Goal: Task Accomplishment & Management: Manage account settings

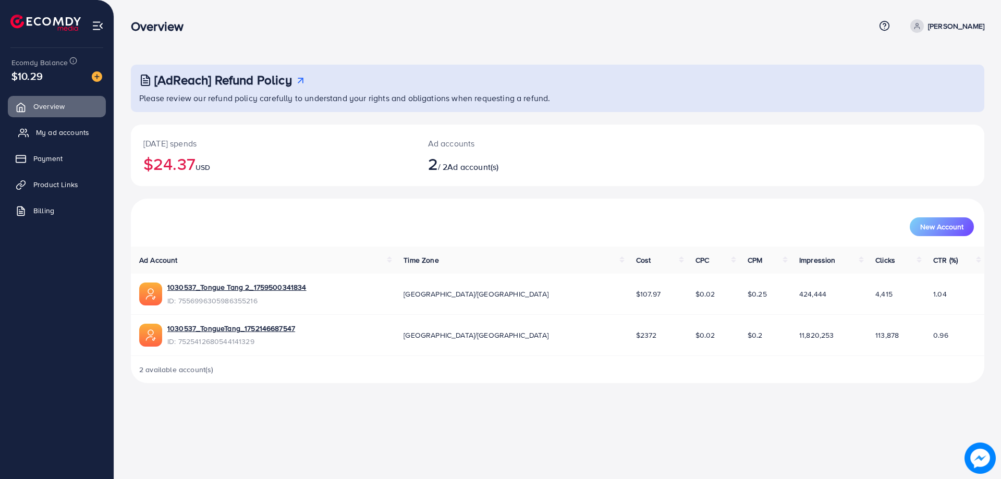
click at [55, 130] on span "My ad accounts" at bounding box center [62, 132] width 53 height 10
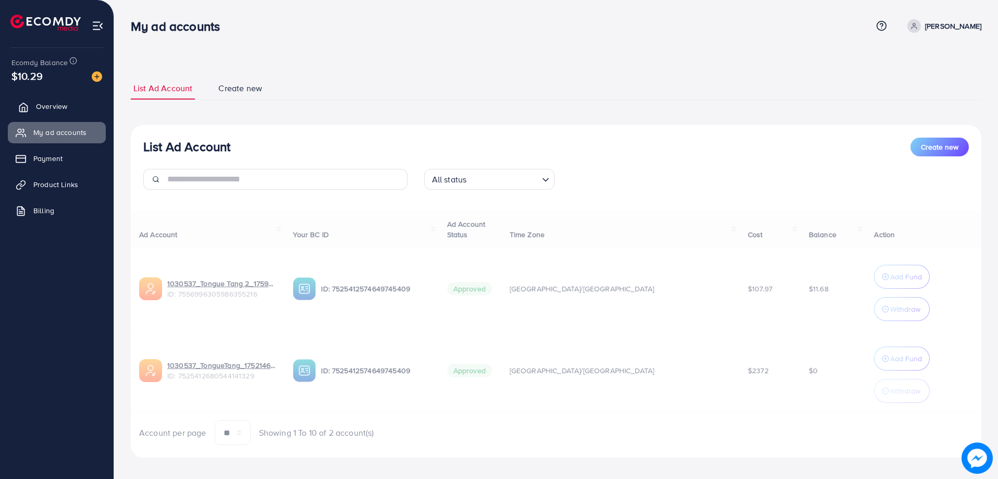
click at [55, 110] on span "Overview" at bounding box center [51, 106] width 31 height 10
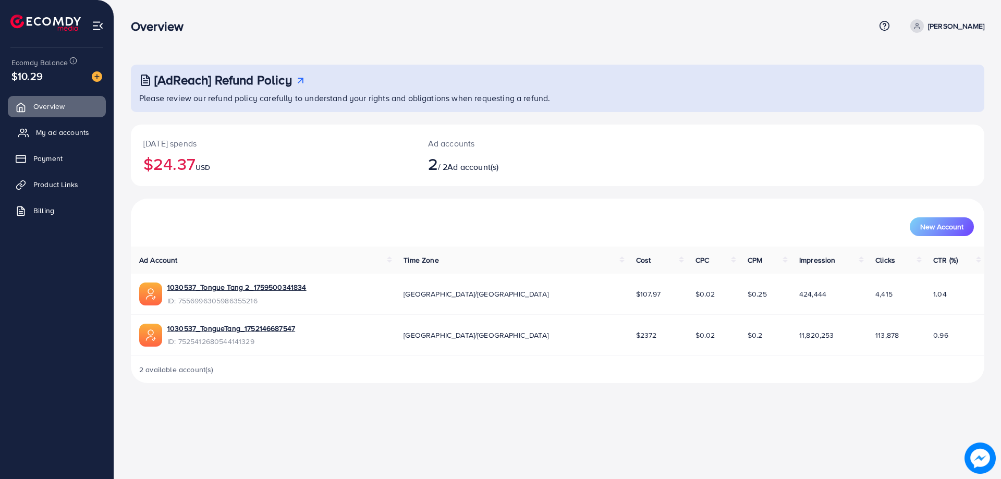
click at [52, 137] on span "My ad accounts" at bounding box center [62, 132] width 53 height 10
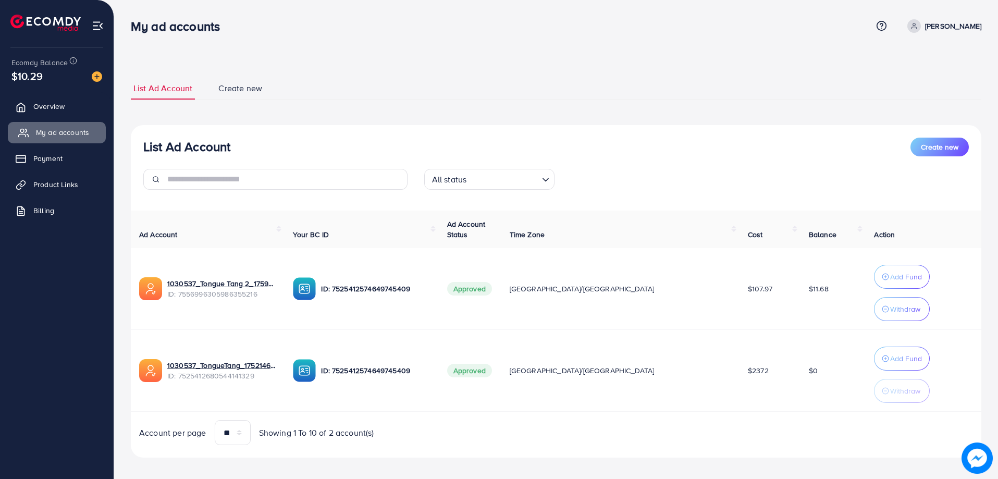
click at [42, 126] on link "My ad accounts" at bounding box center [57, 132] width 98 height 21
click at [51, 102] on span "Overview" at bounding box center [51, 106] width 31 height 10
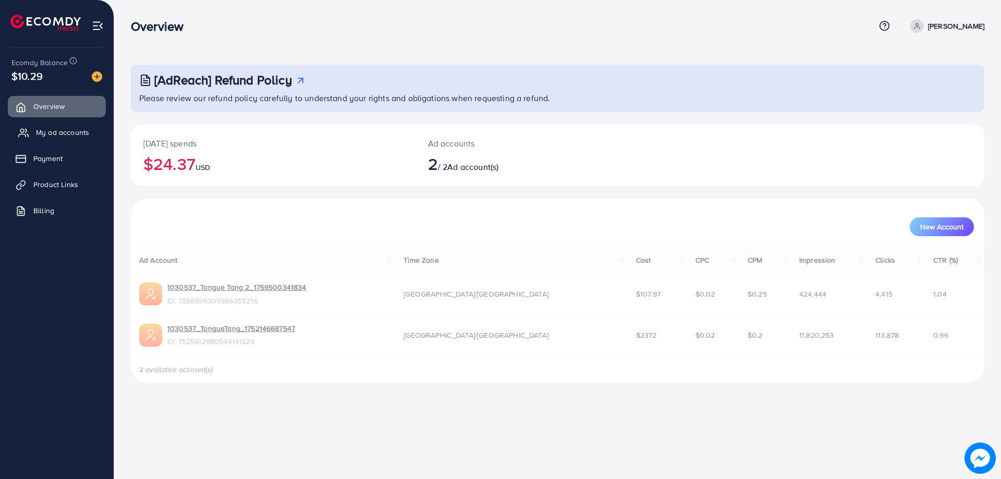
click at [54, 129] on span "My ad accounts" at bounding box center [62, 132] width 53 height 10
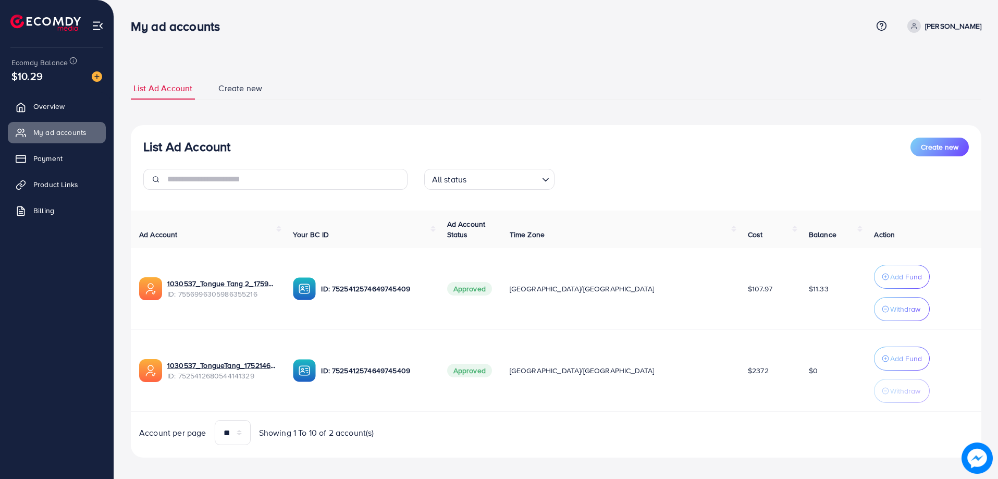
click at [63, 146] on ul "Overview My ad accounts Payment Product Links Billing" at bounding box center [57, 162] width 114 height 140
